Goal: Task Accomplishment & Management: Use online tool/utility

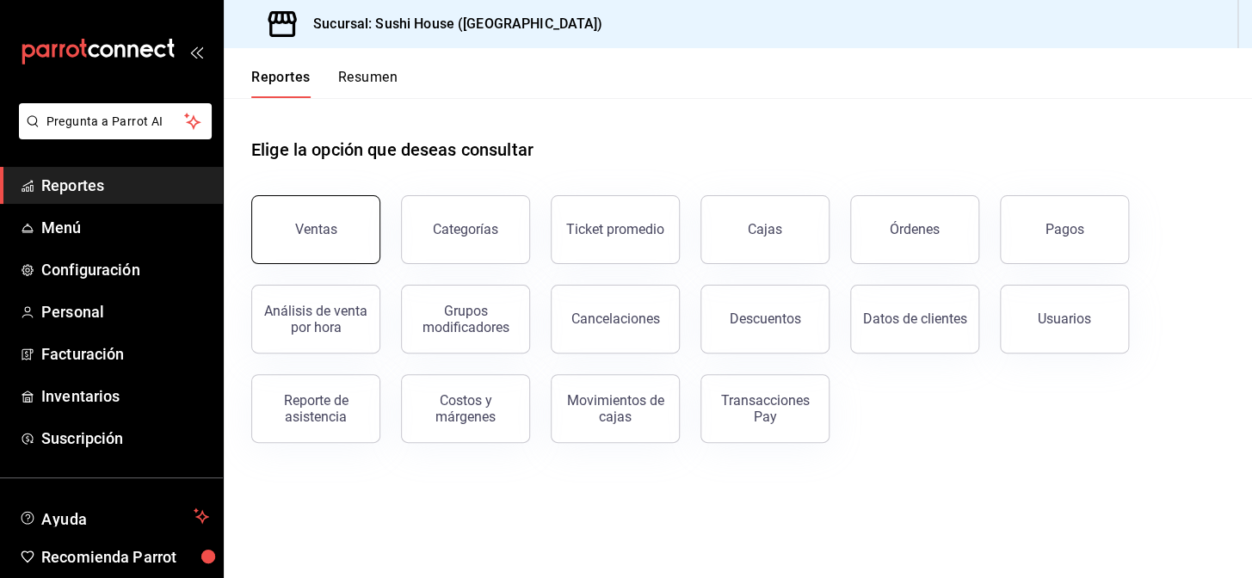
click at [279, 214] on button "Ventas" at bounding box center [315, 229] width 129 height 69
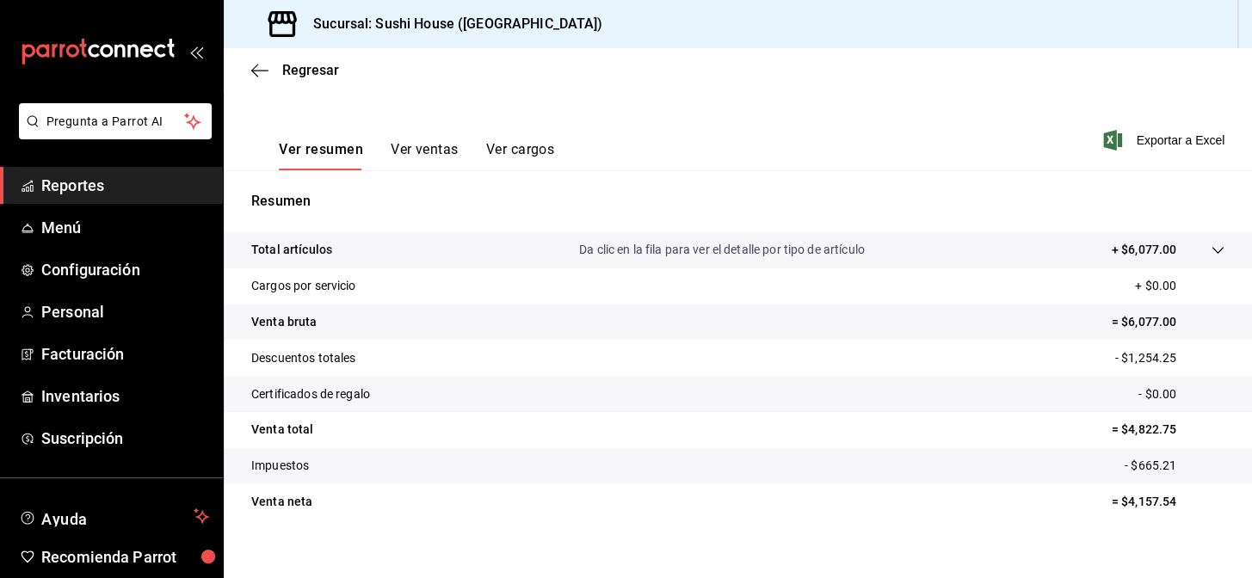
scroll to position [246, 0]
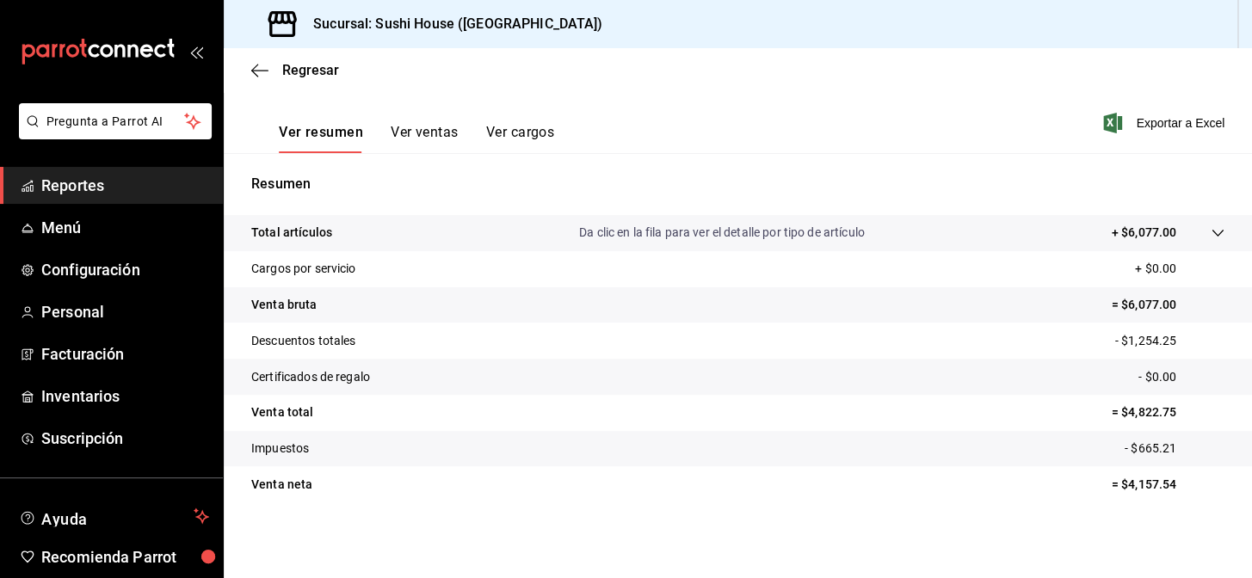
click at [102, 189] on span "Reportes" at bounding box center [125, 185] width 168 height 23
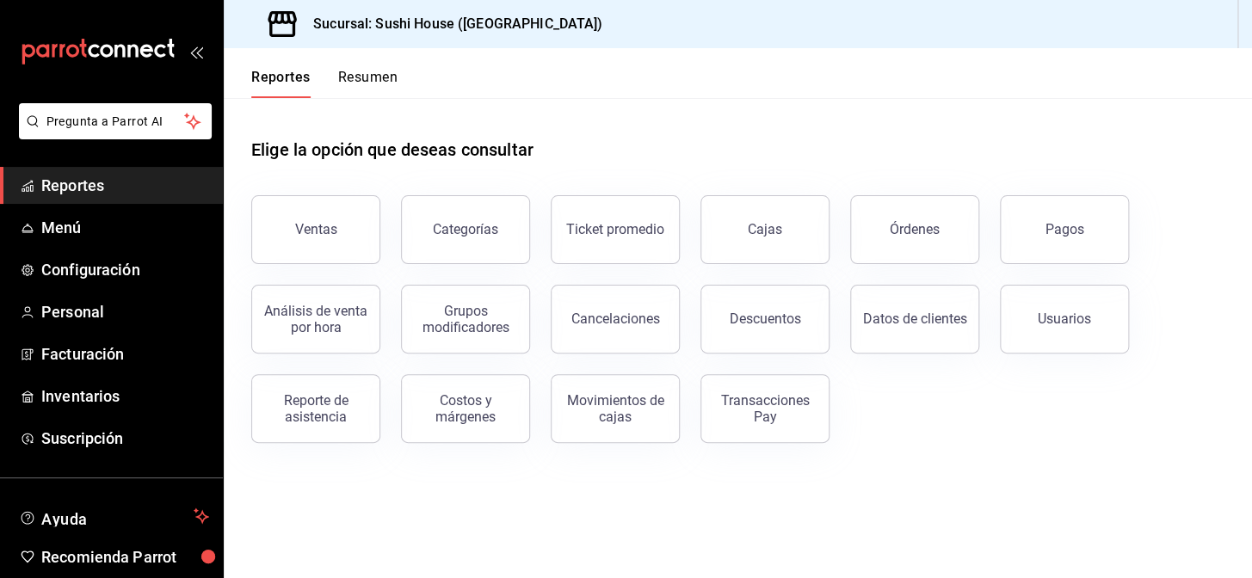
click at [372, 78] on button "Resumen" at bounding box center [367, 83] width 59 height 29
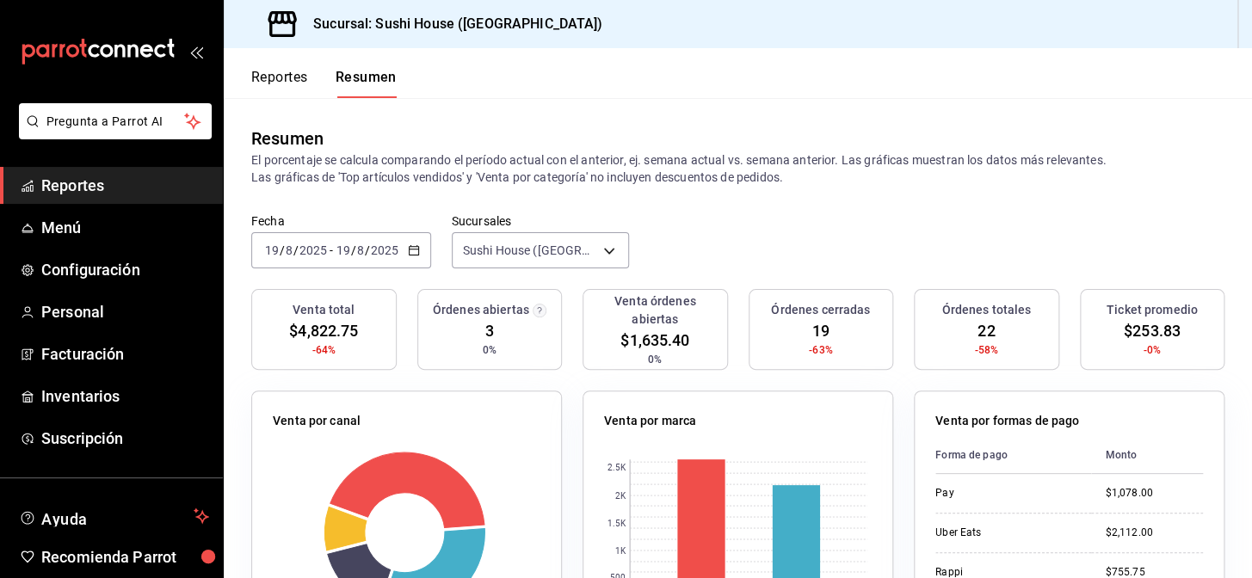
click at [102, 184] on span "Reportes" at bounding box center [125, 185] width 168 height 23
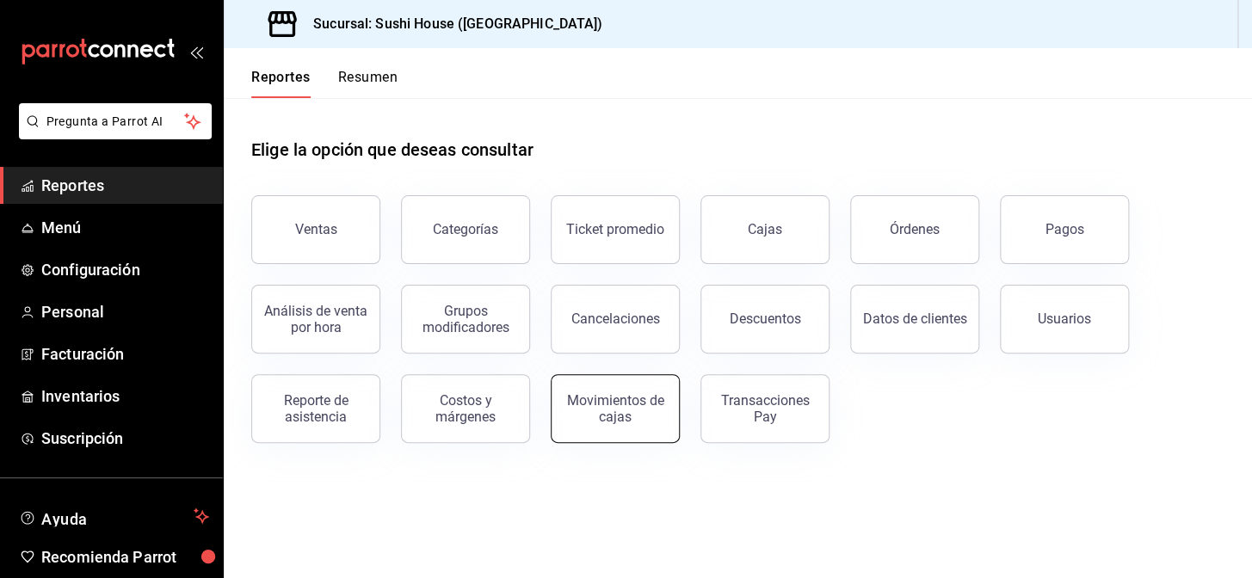
click at [628, 430] on button "Movimientos de cajas" at bounding box center [615, 408] width 129 height 69
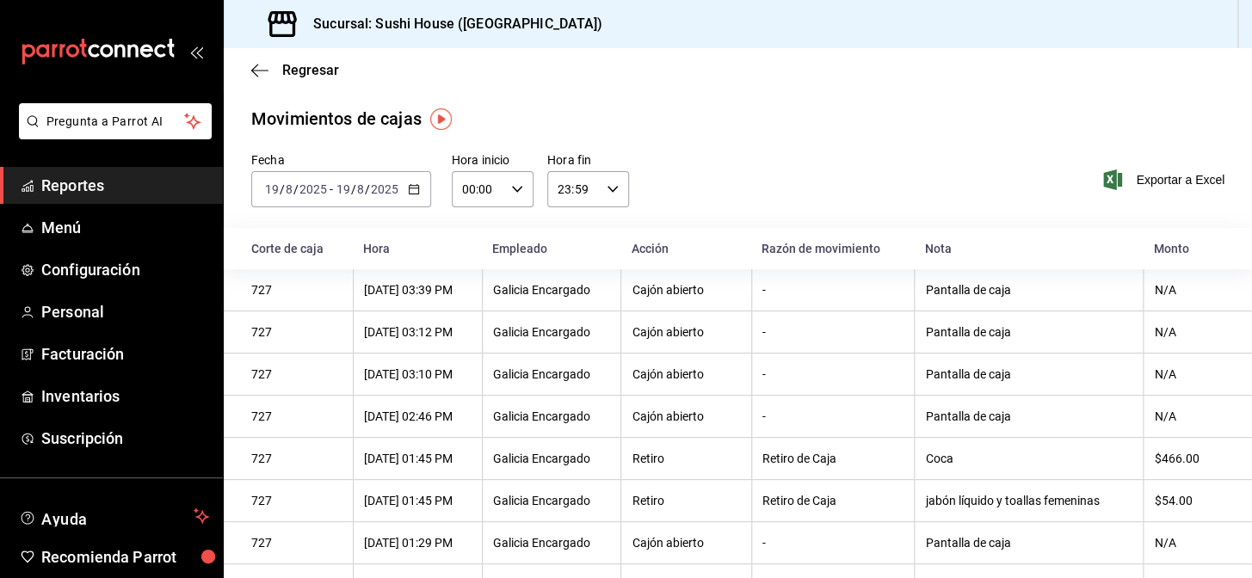
click at [409, 192] on \(Stroke\) "button" at bounding box center [414, 189] width 10 height 9
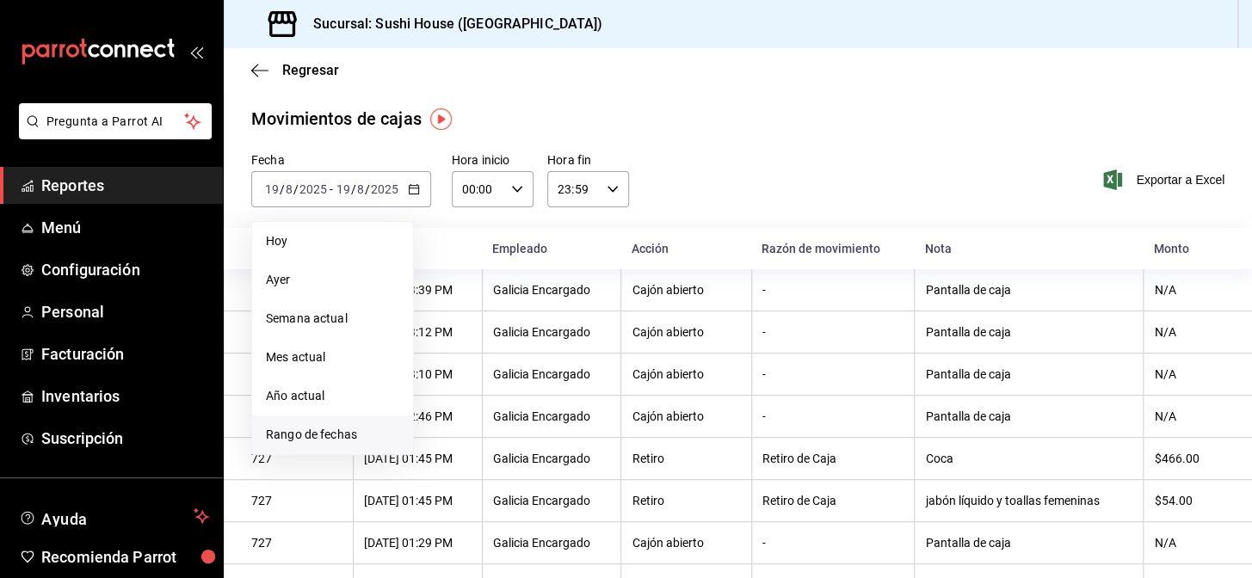
click at [287, 438] on span "Rango de fechas" at bounding box center [332, 435] width 133 height 18
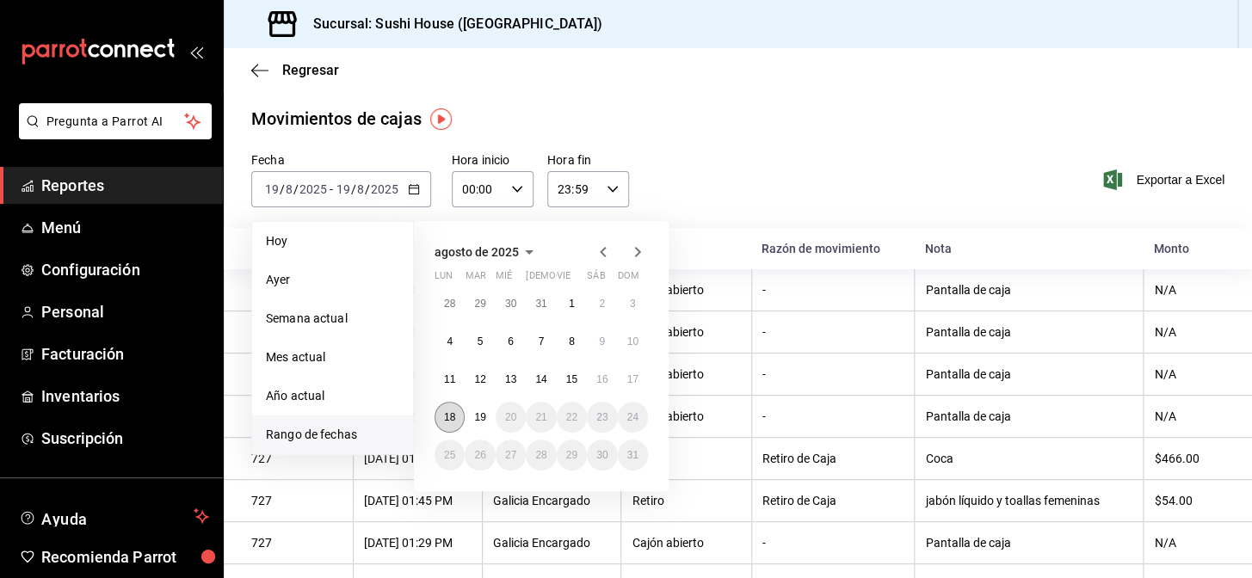
click at [445, 421] on abbr "18" at bounding box center [449, 417] width 11 height 12
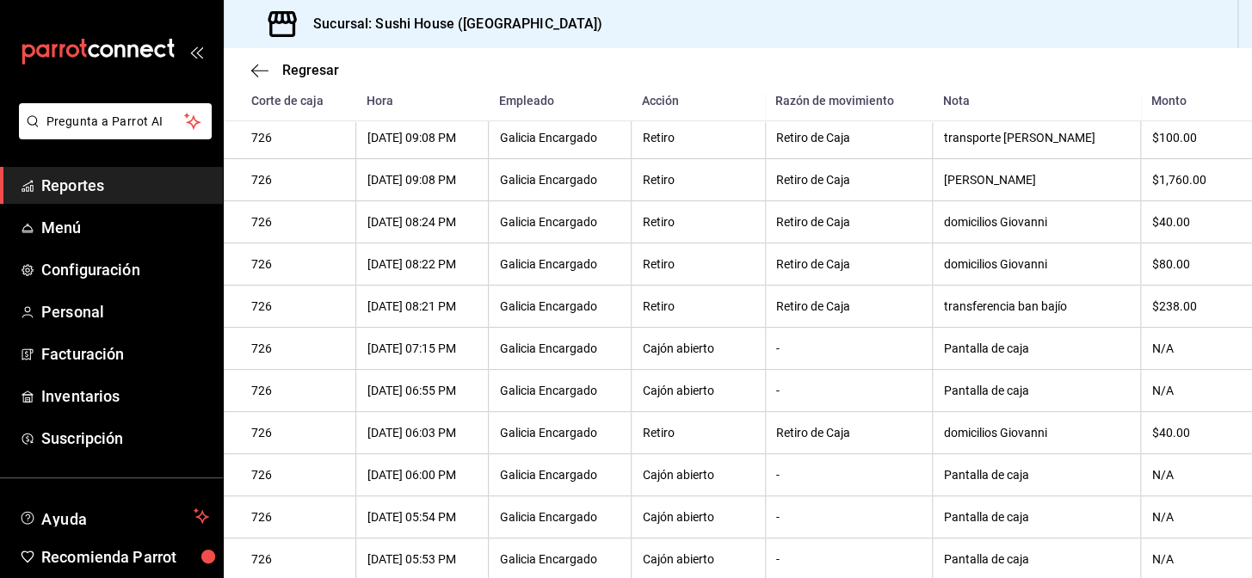
scroll to position [562, 0]
drag, startPoint x: 1172, startPoint y: 454, endPoint x: 1140, endPoint y: 456, distance: 32.8
click at [1141, 456] on th "$40.00" at bounding box center [1196, 435] width 111 height 42
drag, startPoint x: 1176, startPoint y: 240, endPoint x: 1142, endPoint y: 244, distance: 33.8
click at [1142, 244] on th "$40.00" at bounding box center [1196, 224] width 111 height 42
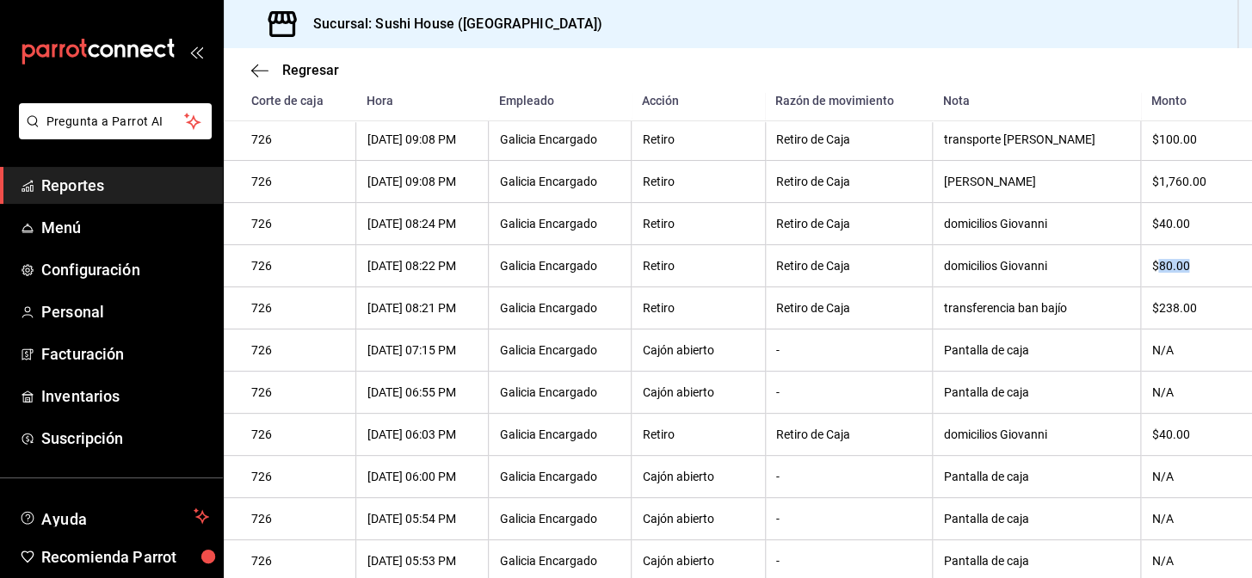
drag, startPoint x: 1184, startPoint y: 278, endPoint x: 1152, endPoint y: 288, distance: 33.5
click at [1152, 288] on th "$80.00" at bounding box center [1196, 266] width 111 height 42
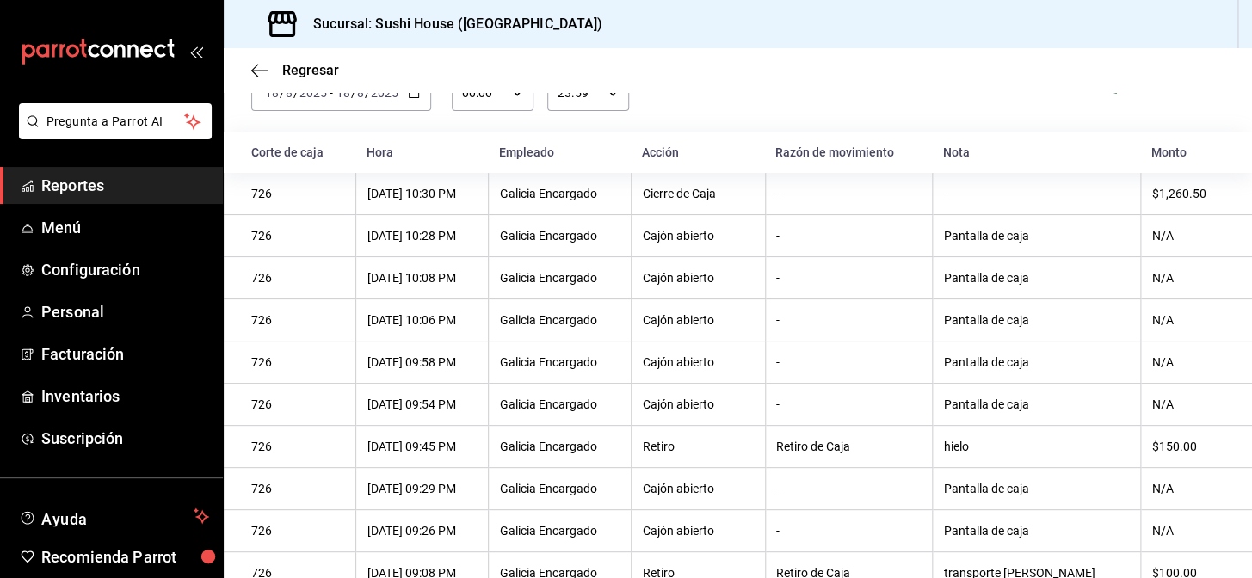
scroll to position [0, 0]
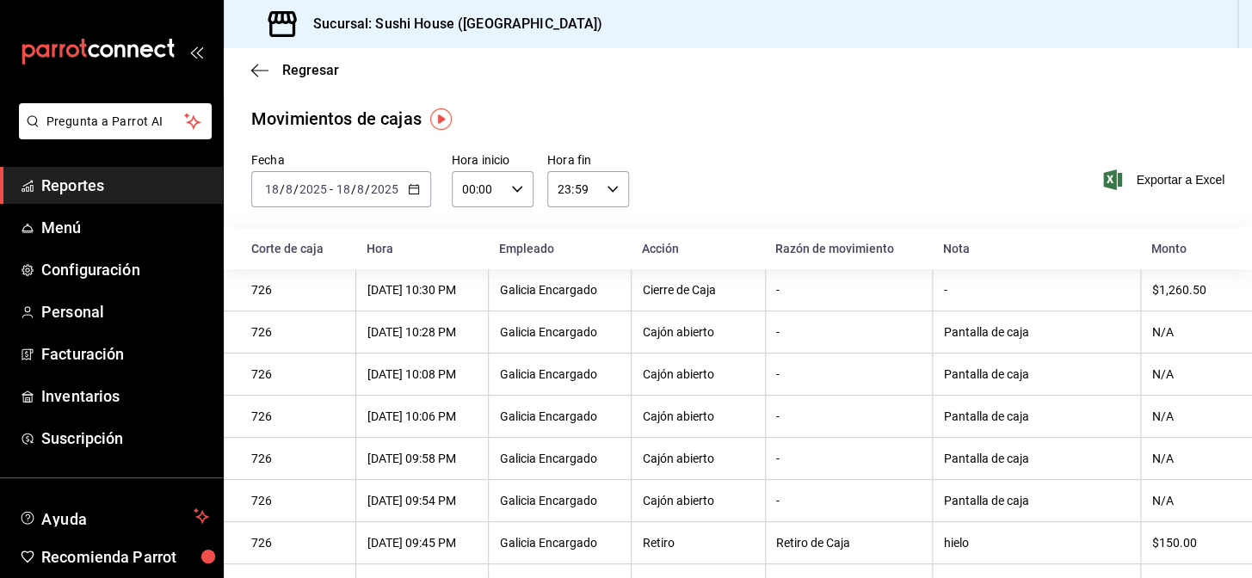
click at [94, 181] on span "Reportes" at bounding box center [125, 185] width 168 height 23
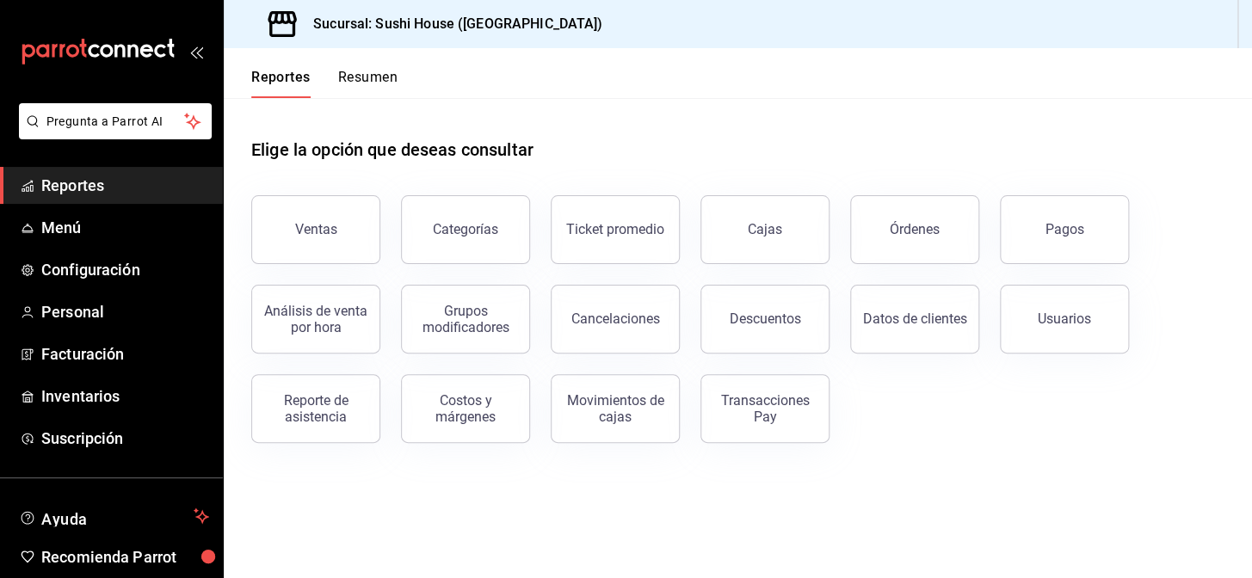
click at [75, 190] on span "Reportes" at bounding box center [125, 185] width 168 height 23
click at [386, 80] on button "Resumen" at bounding box center [367, 83] width 59 height 29
